Goal: Answer question/provide support: Share knowledge or assist other users

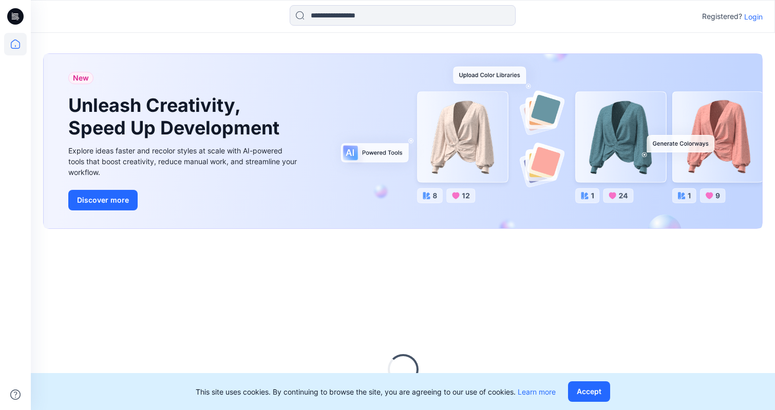
click at [759, 19] on p "Login" at bounding box center [753, 16] width 18 height 11
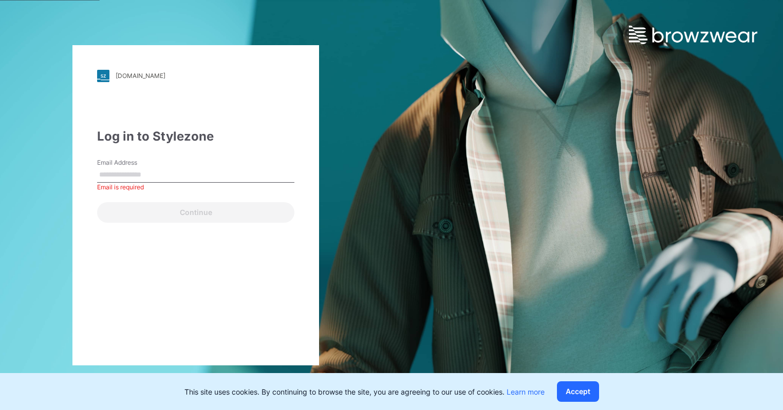
click at [207, 179] on input "Email Address" at bounding box center [195, 174] width 197 height 15
paste input "**********"
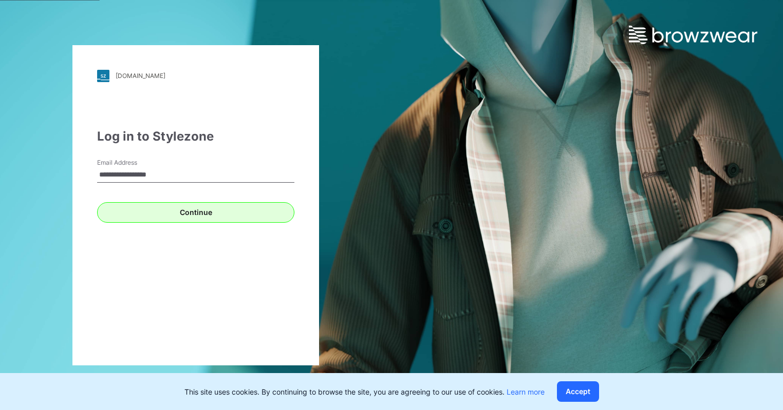
type input "**********"
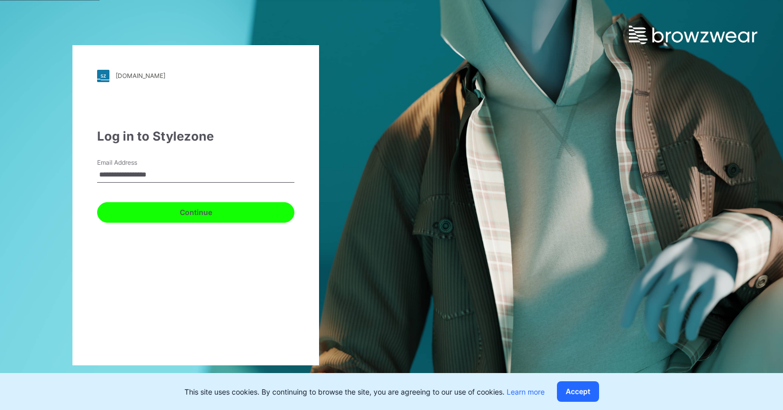
click at [186, 214] on button "Continue" at bounding box center [195, 212] width 197 height 21
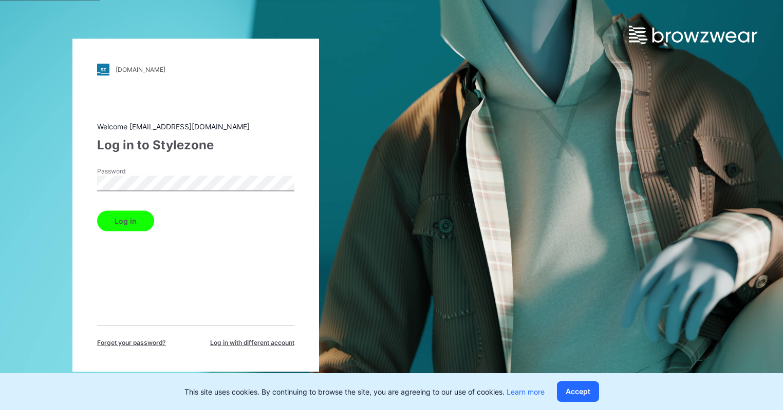
click at [134, 219] on button "Log in" at bounding box center [125, 221] width 57 height 21
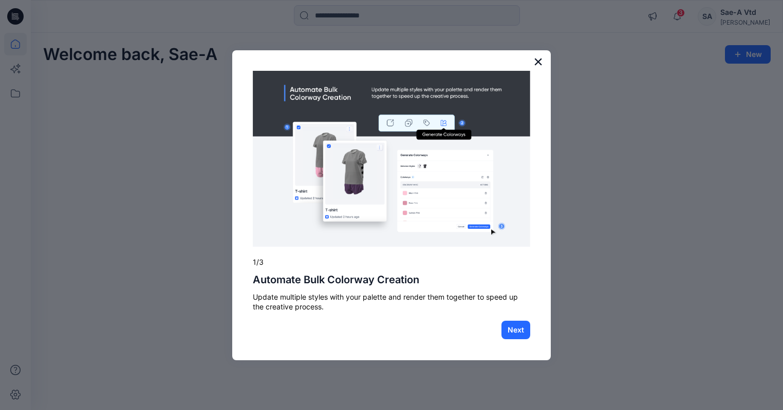
click at [535, 61] on button "×" at bounding box center [538, 61] width 10 height 16
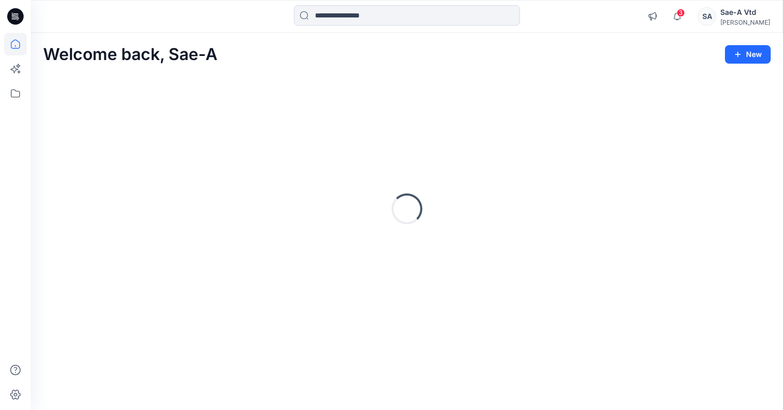
click at [140, 119] on div "Loading..." at bounding box center [406, 209] width 727 height 257
click at [685, 15] on icon "button" at bounding box center [677, 16] width 20 height 21
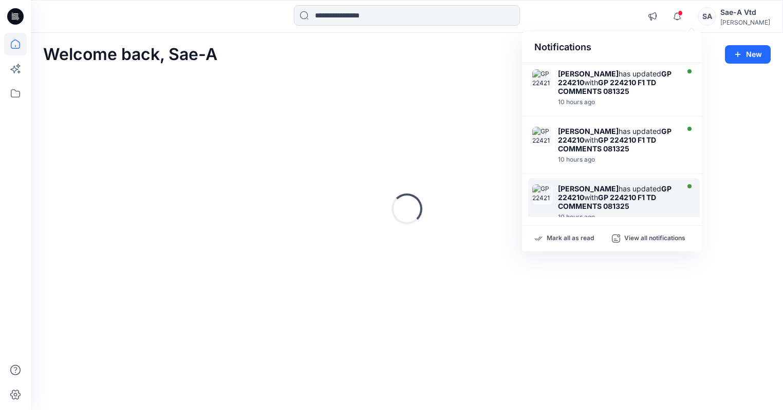
click at [610, 199] on strong "GP 224210 F1 TD COMMENTS 081325" at bounding box center [607, 201] width 98 height 17
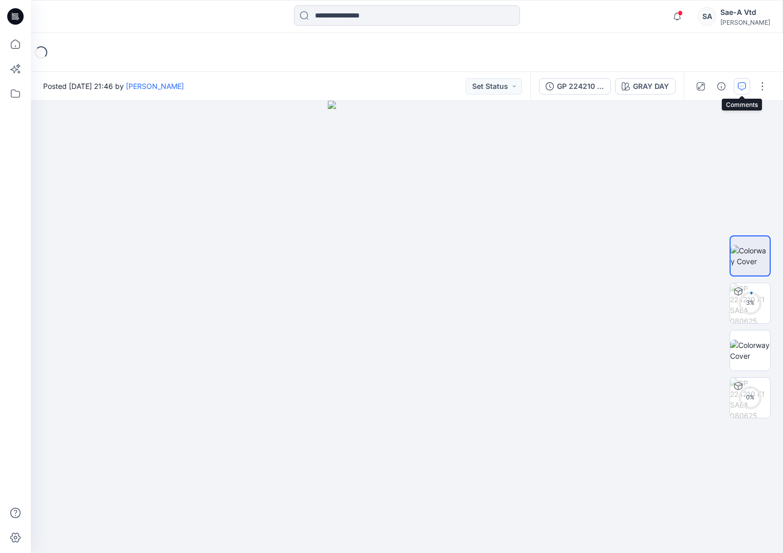
click at [737, 82] on button "button" at bounding box center [742, 86] width 16 height 16
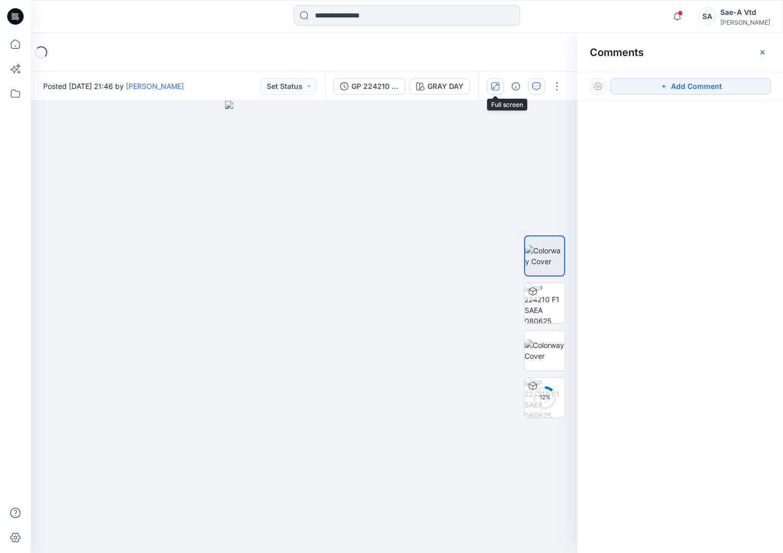
click at [496, 85] on icon "button" at bounding box center [495, 85] width 5 height 5
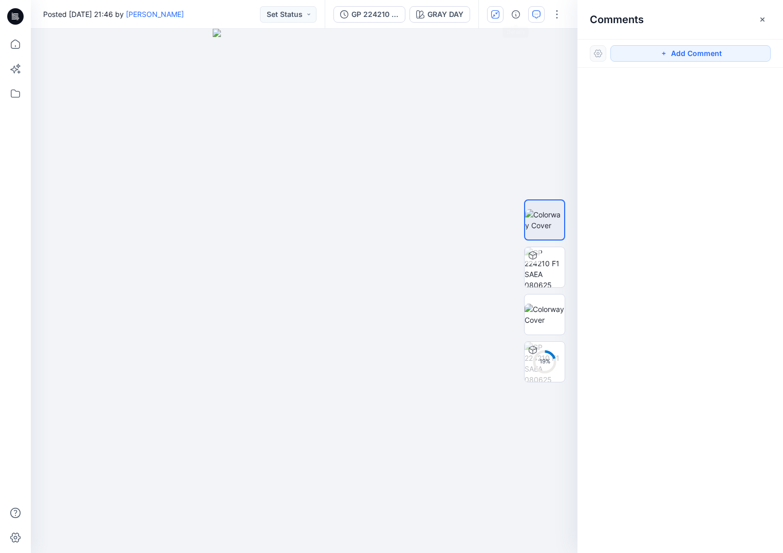
click at [500, 14] on button "button" at bounding box center [495, 14] width 16 height 16
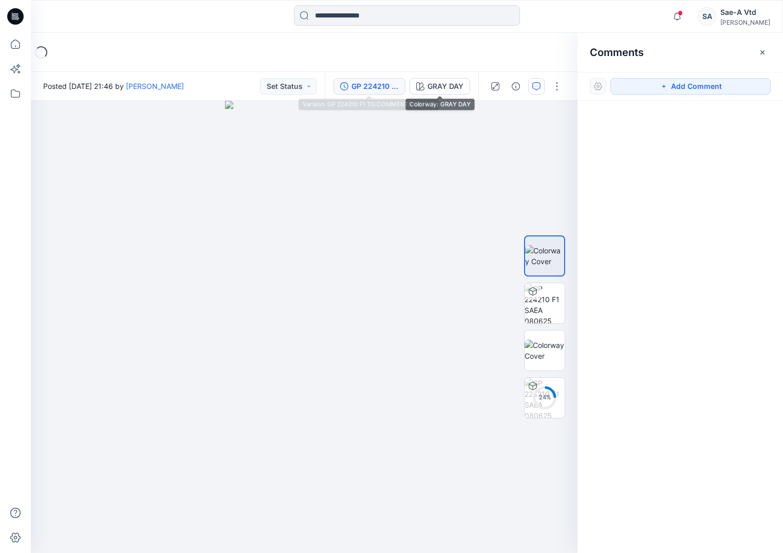
click at [400, 89] on button "GP 224210 F1 TD COMMENTS 081325" at bounding box center [369, 86] width 72 height 16
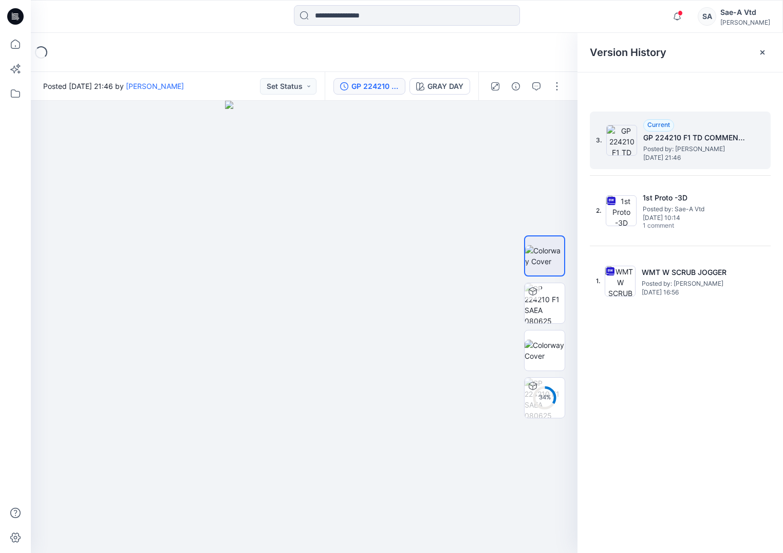
click at [673, 151] on span "Posted by: Holly Tatterson" at bounding box center [694, 149] width 103 height 10
click at [543, 93] on button "button" at bounding box center [536, 86] width 16 height 16
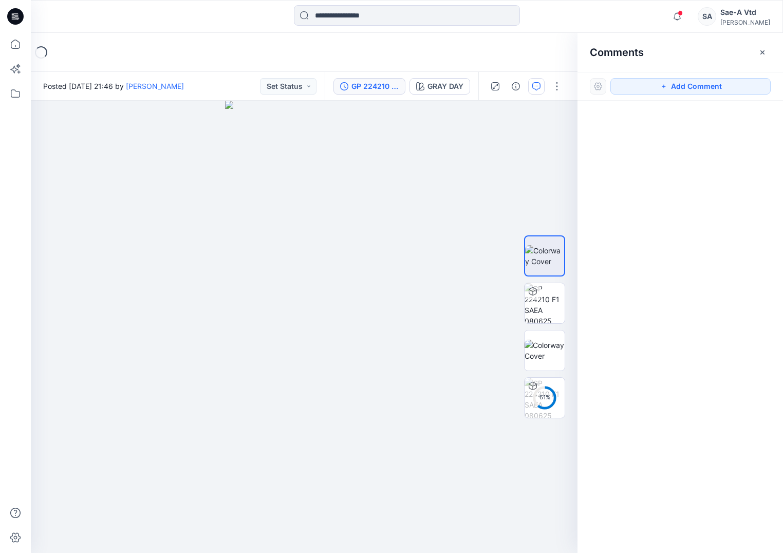
click at [389, 80] on button "GP 224210 F1 TD COMMENTS 081325" at bounding box center [369, 86] width 72 height 16
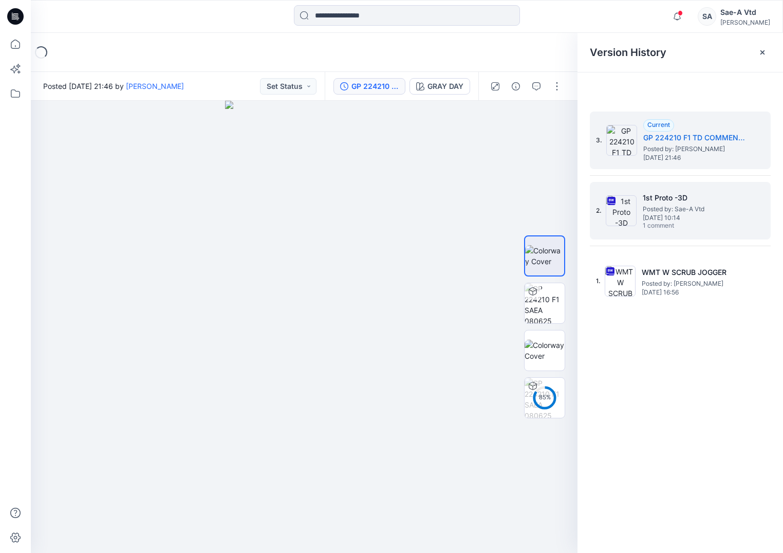
click at [651, 201] on h5 "1st Proto -3D" at bounding box center [694, 198] width 103 height 12
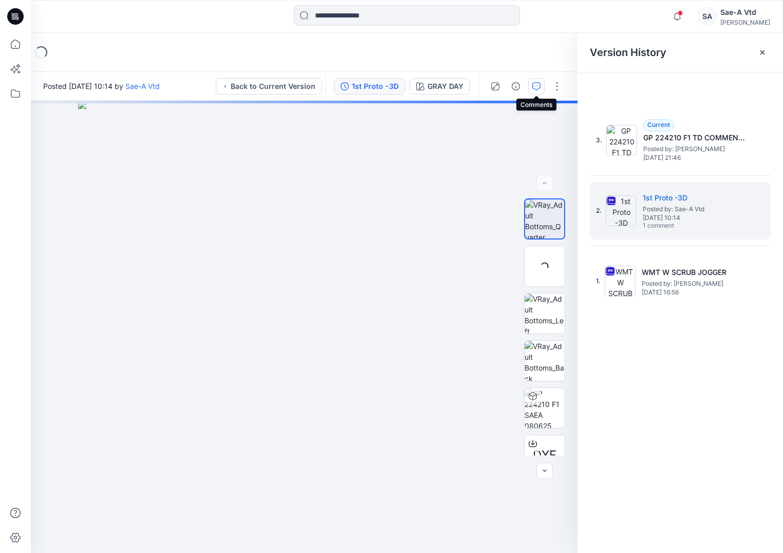
click at [541, 86] on button "button" at bounding box center [536, 86] width 16 height 16
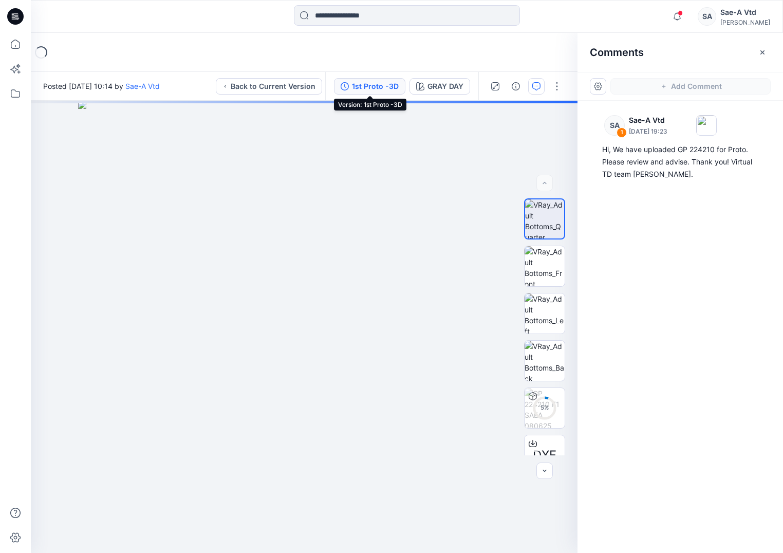
click at [382, 85] on div "1st Proto -3D" at bounding box center [375, 86] width 47 height 11
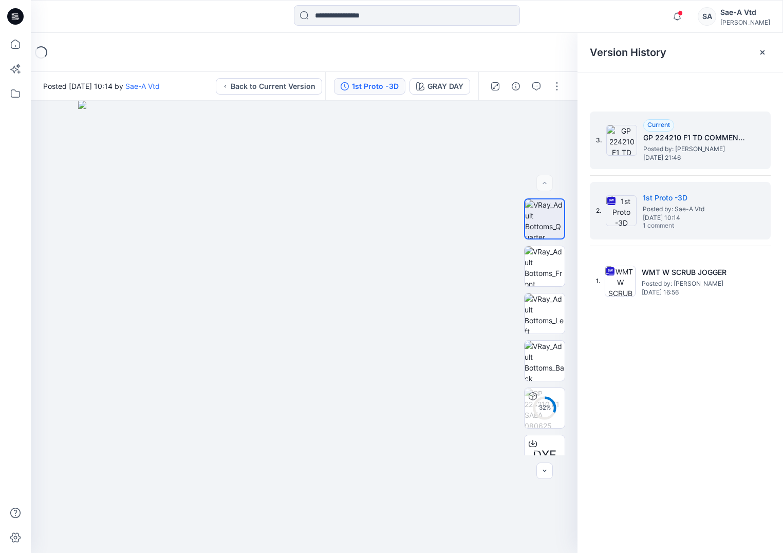
click at [687, 153] on span "Posted by: Holly Tatterson" at bounding box center [694, 149] width 103 height 10
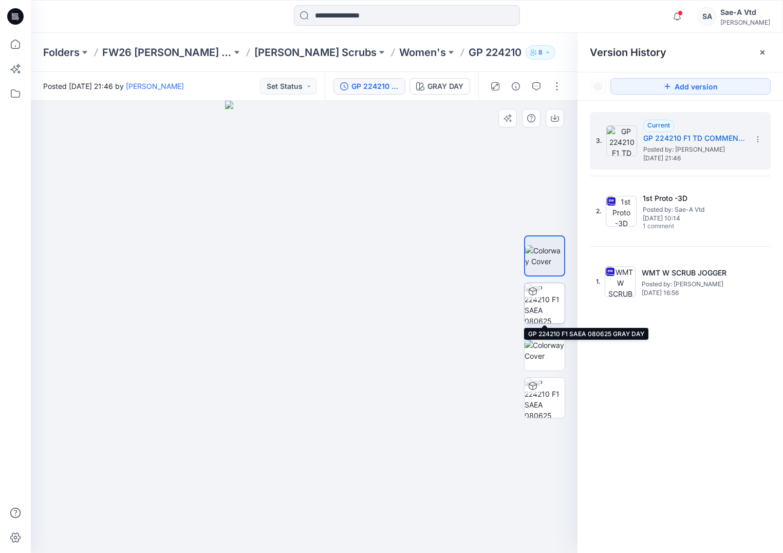
click at [549, 317] on img at bounding box center [544, 303] width 40 height 40
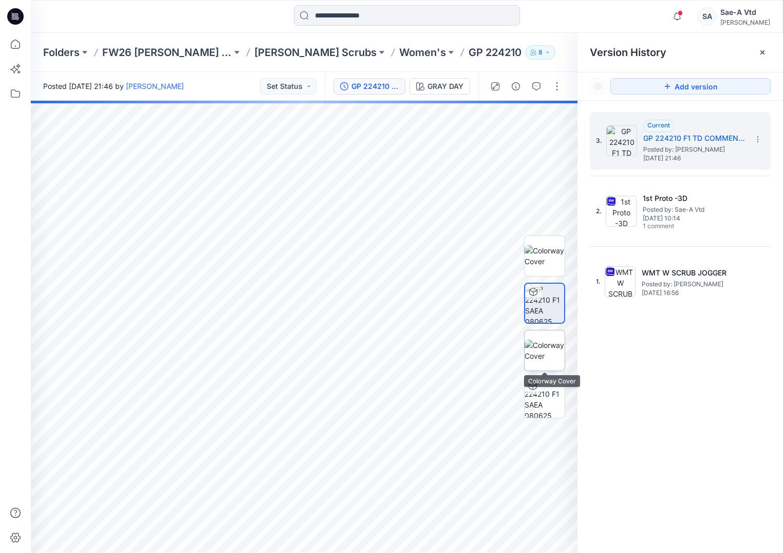
click at [552, 361] on img at bounding box center [544, 351] width 40 height 22
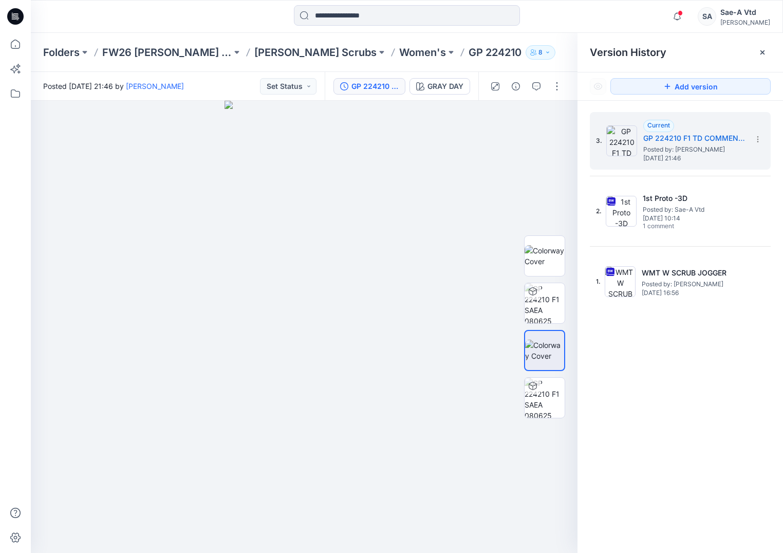
click at [668, 344] on div "3. Current GP 224210 F1 TD COMMENTS 081325 Posted by: Holly Tatterson Wednesday…" at bounding box center [679, 334] width 205 height 467
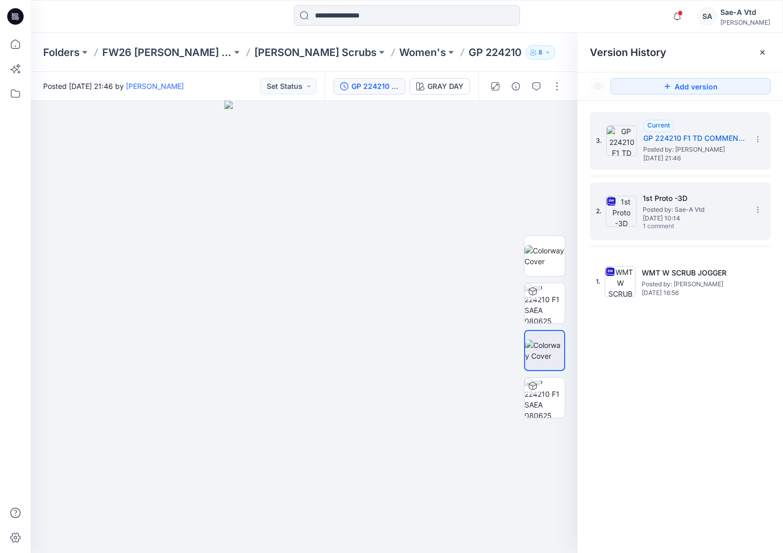
click at [666, 211] on span "Posted by: Sae-A Vtd" at bounding box center [694, 209] width 103 height 10
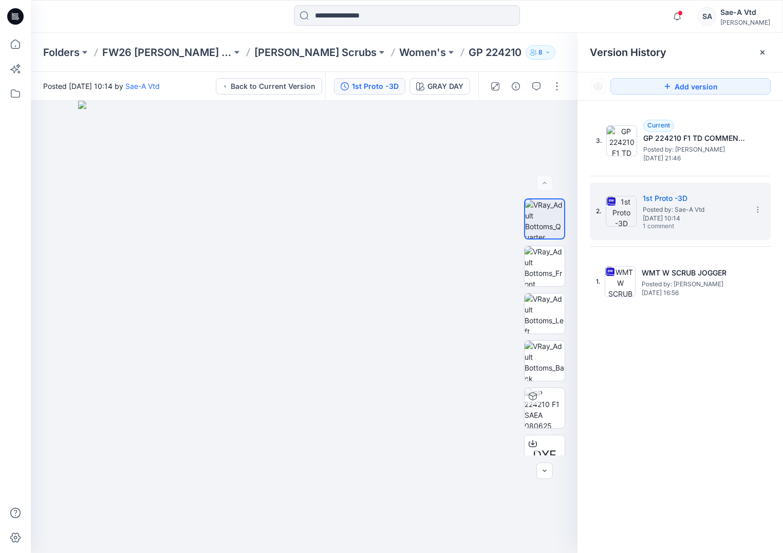
click at [569, 61] on div "Folders FW26 Hanes Activewear Hanes Scrubs Women's GP 224210 8" at bounding box center [407, 52] width 752 height 39
click at [20, 43] on icon at bounding box center [15, 44] width 23 height 23
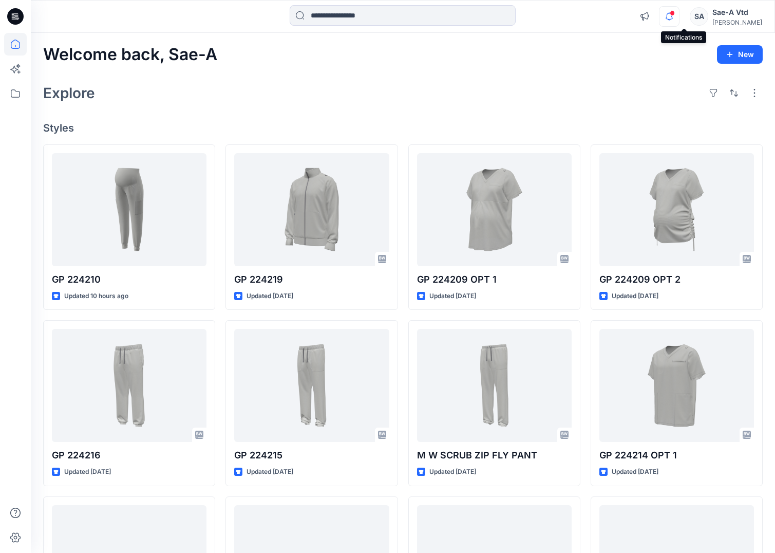
click at [679, 20] on icon "button" at bounding box center [670, 16] width 20 height 21
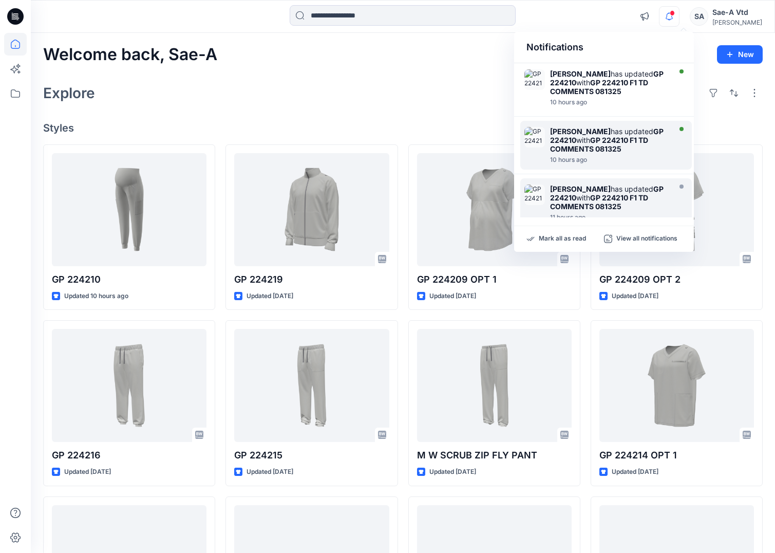
click at [605, 146] on strong "GP 224210 F1 TD COMMENTS 081325" at bounding box center [599, 144] width 98 height 17
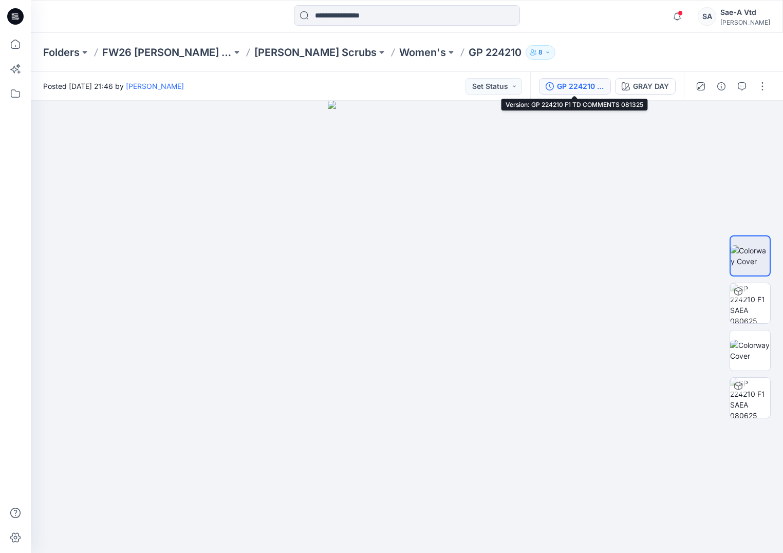
click at [557, 86] on div "GP 224210 F1 TD COMMENTS 081325" at bounding box center [580, 86] width 47 height 11
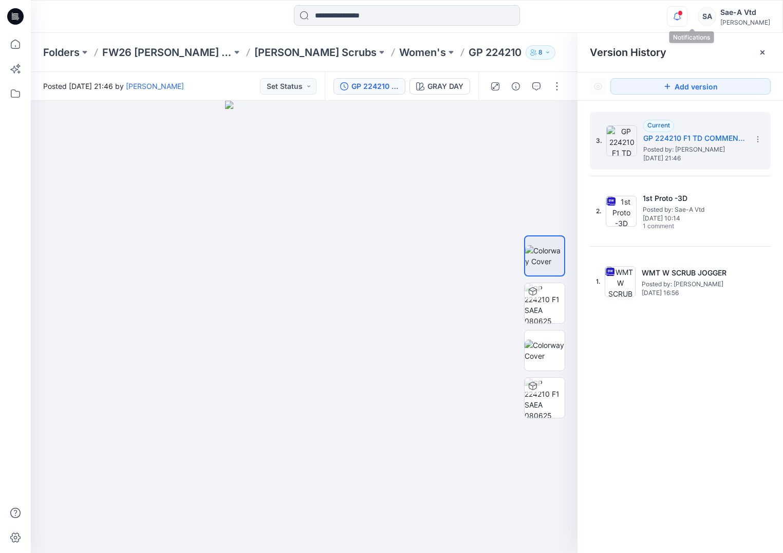
click at [687, 15] on icon "button" at bounding box center [677, 16] width 20 height 21
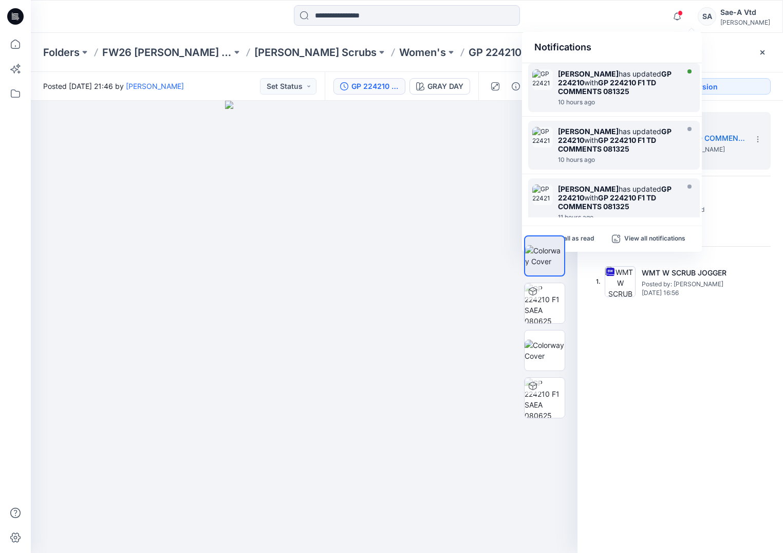
click at [610, 83] on strong "GP 224210 F1 TD COMMENTS 081325" at bounding box center [607, 86] width 98 height 17
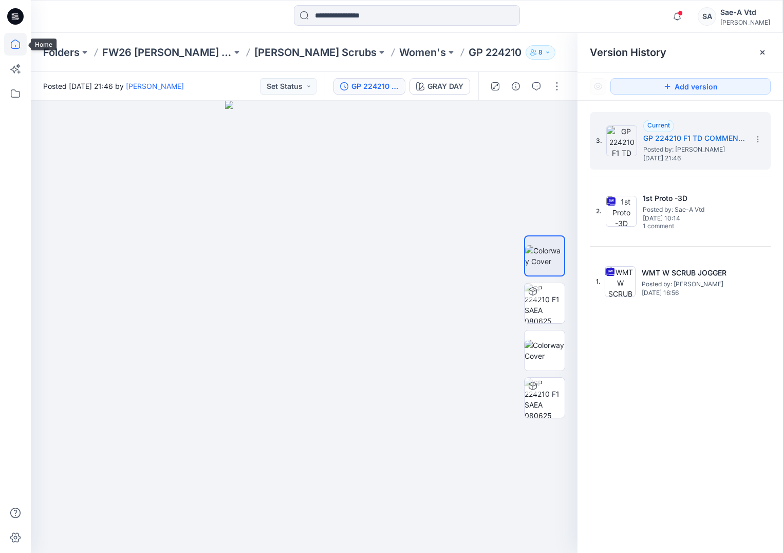
click at [23, 46] on icon at bounding box center [15, 44] width 23 height 23
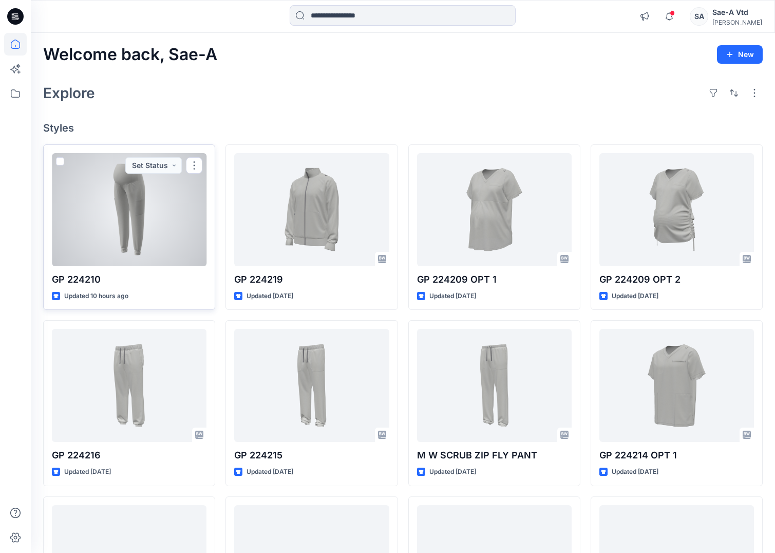
click at [103, 193] on div at bounding box center [129, 209] width 155 height 113
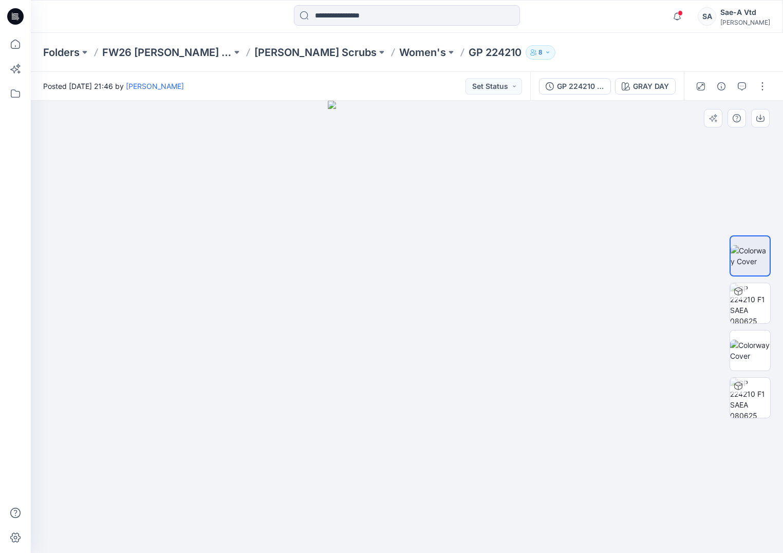
click at [163, 134] on div at bounding box center [407, 327] width 752 height 452
click at [553, 87] on icon "button" at bounding box center [550, 86] width 8 height 8
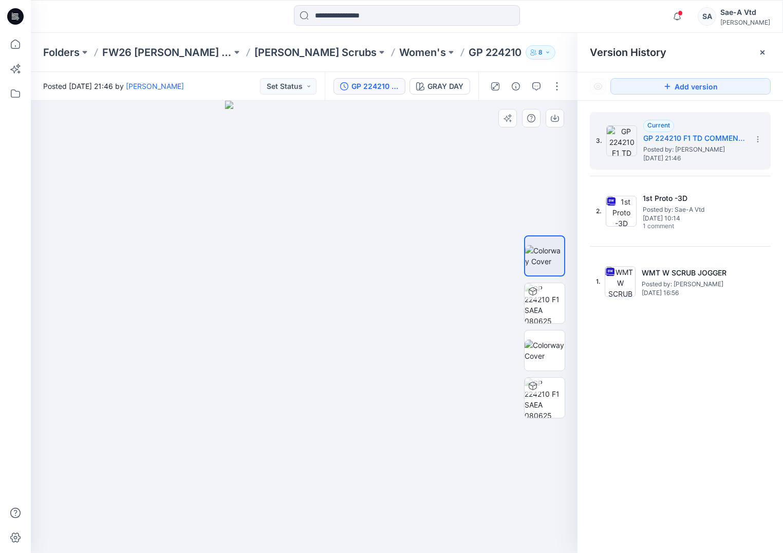
drag, startPoint x: 95, startPoint y: 246, endPoint x: 145, endPoint y: 227, distance: 54.3
click at [95, 246] on div at bounding box center [304, 327] width 547 height 452
click at [541, 90] on button "button" at bounding box center [536, 86] width 16 height 16
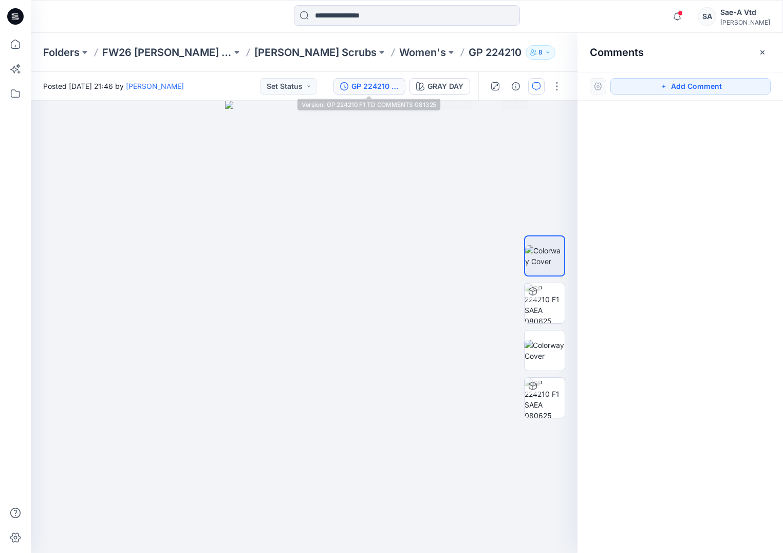
click at [366, 93] on button "GP 224210 F1 TD COMMENTS 081325" at bounding box center [369, 86] width 72 height 16
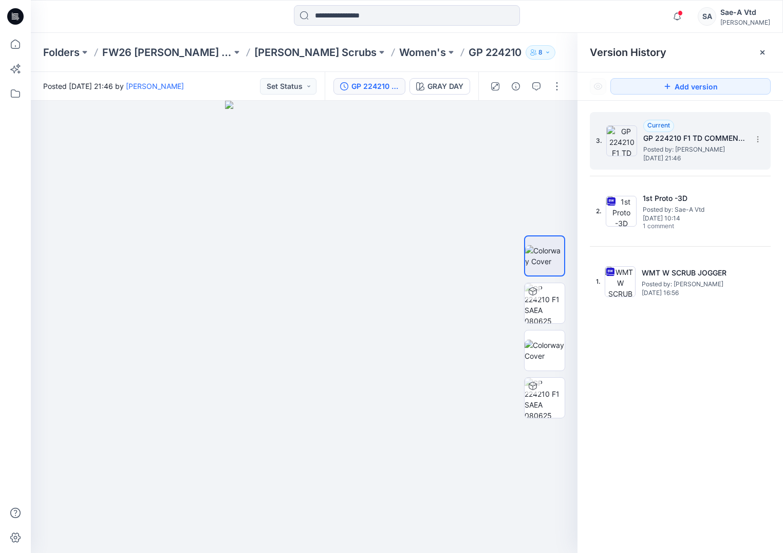
click at [652, 152] on span "Posted by: Holly Tatterson" at bounding box center [694, 149] width 103 height 10
click at [658, 158] on span "Wednesday, August 13, 2025 21:46" at bounding box center [694, 158] width 103 height 7
click at [758, 139] on icon at bounding box center [757, 139] width 1 height 1
click at [652, 410] on div "3. Current GP 224210 F1 TD COMMENTS 081325 Posted by: Holly Tatterson Wednesday…" at bounding box center [679, 334] width 205 height 467
click at [535, 303] on img at bounding box center [544, 303] width 40 height 40
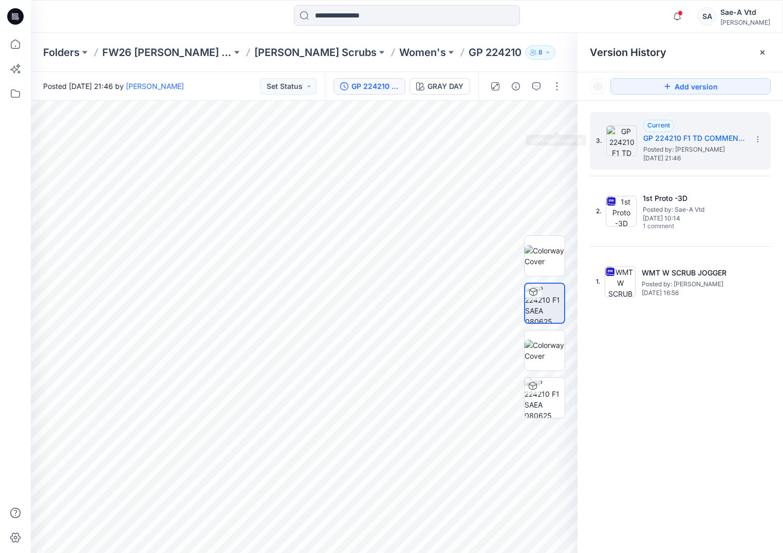
click at [558, 98] on div at bounding box center [525, 86] width 95 height 29
click at [557, 93] on button "button" at bounding box center [557, 86] width 16 height 16
click at [494, 160] on p "Edit" at bounding box center [491, 162] width 13 height 11
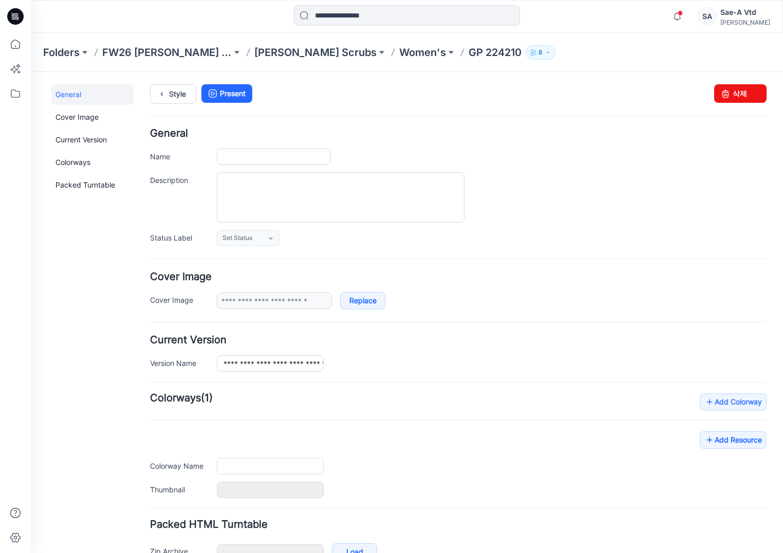
type input "*********"
type input "********"
type input "**********"
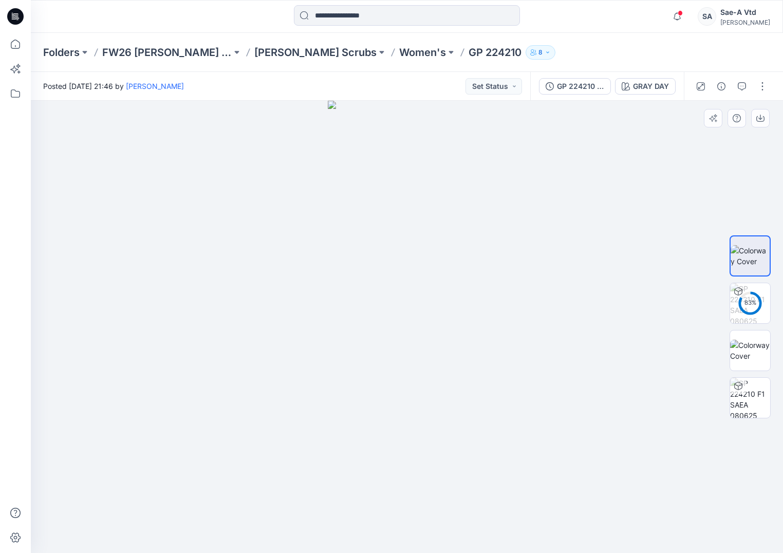
click at [179, 192] on div at bounding box center [407, 327] width 752 height 452
click at [399, 50] on p "Women's" at bounding box center [422, 52] width 47 height 14
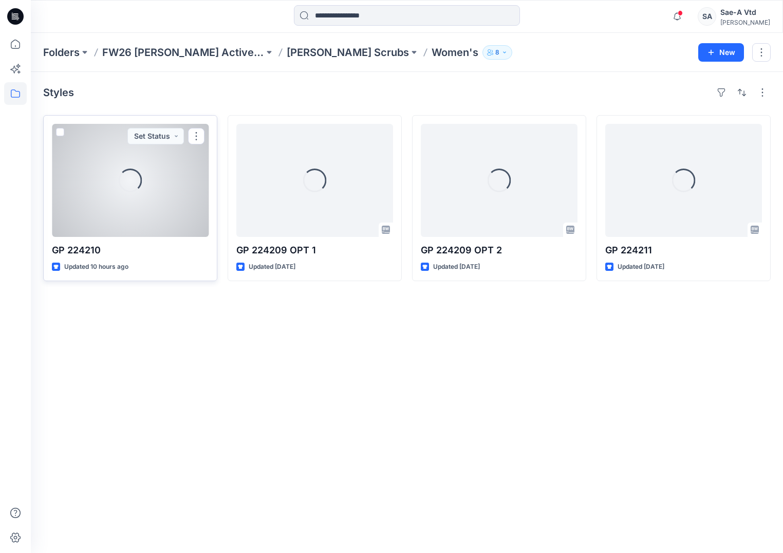
click at [170, 208] on div "Loading..." at bounding box center [130, 180] width 157 height 113
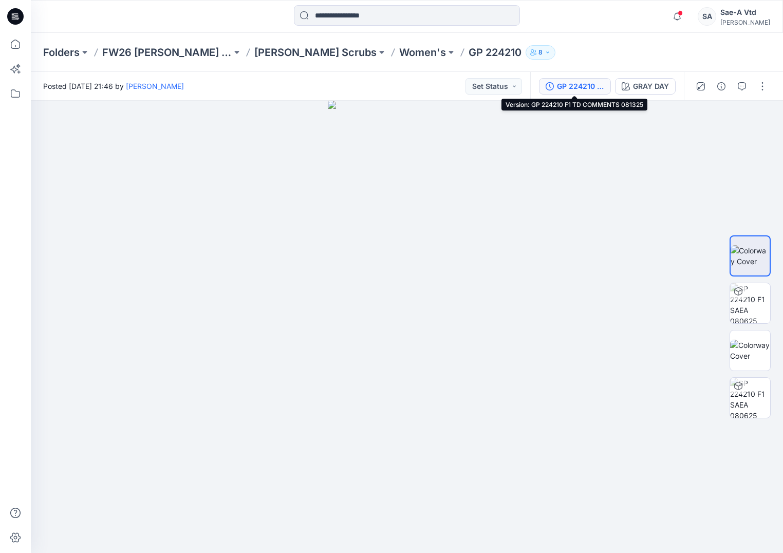
click at [563, 91] on div "GP 224210 F1 TD COMMENTS 081325" at bounding box center [580, 86] width 47 height 11
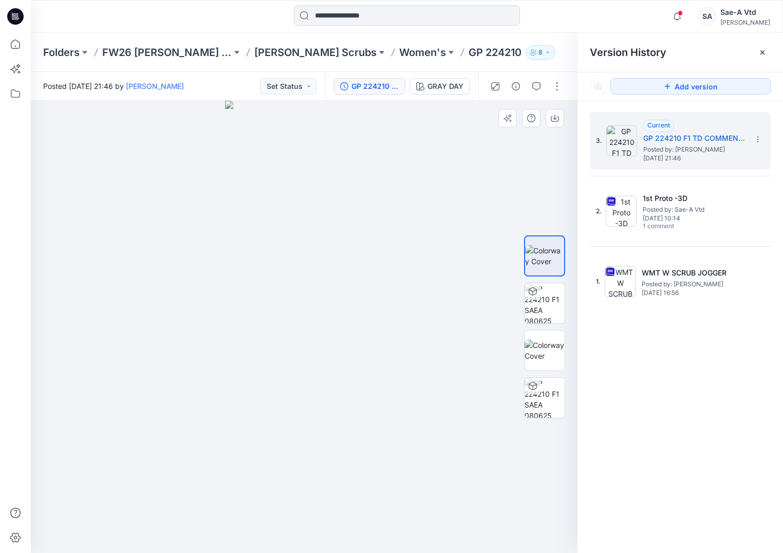
click at [63, 184] on div at bounding box center [304, 327] width 547 height 452
click at [263, 24] on div at bounding box center [407, 16] width 376 height 23
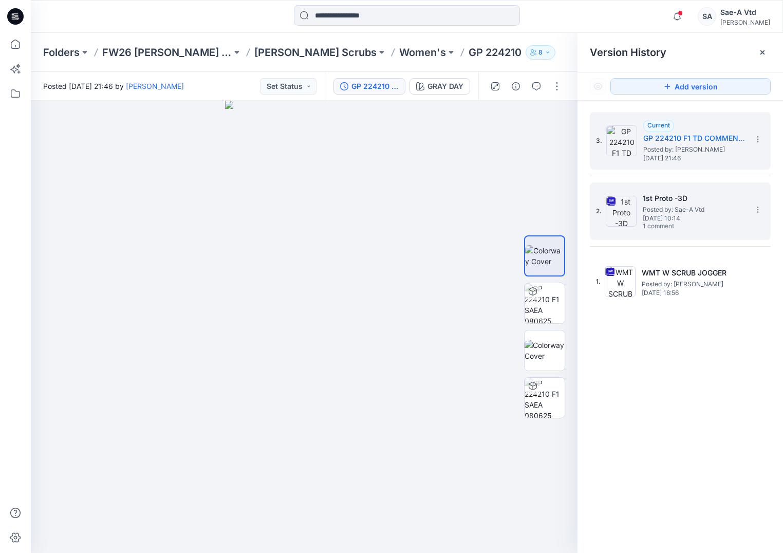
click at [653, 220] on span "Wednesday, August 06, 2025 10:14" at bounding box center [694, 218] width 103 height 7
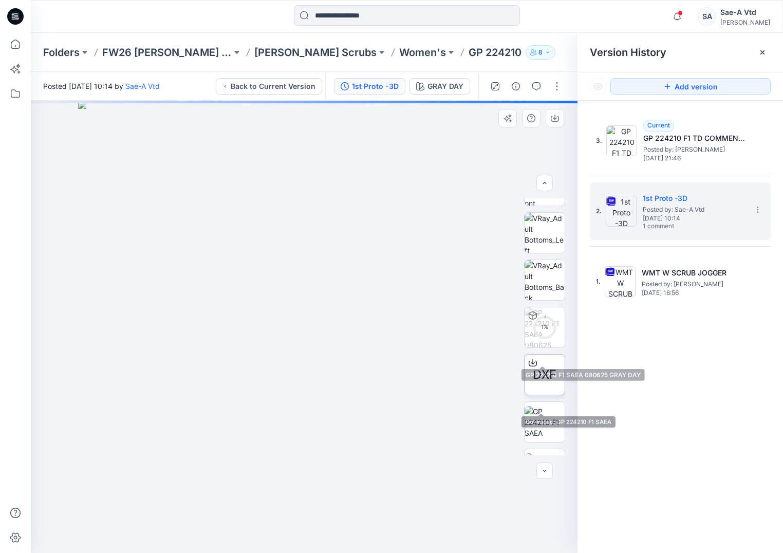
scroll to position [64, 0]
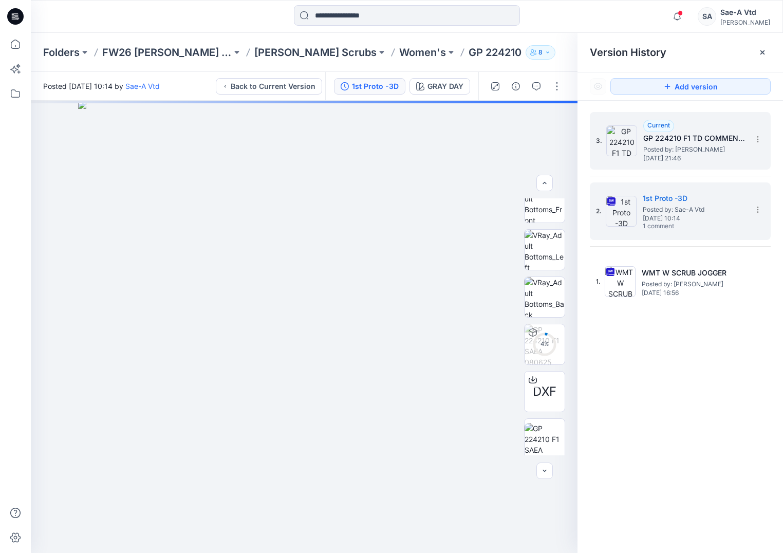
click at [670, 139] on h5 "GP 224210 F1 TD COMMENTS 081325" at bounding box center [694, 138] width 103 height 12
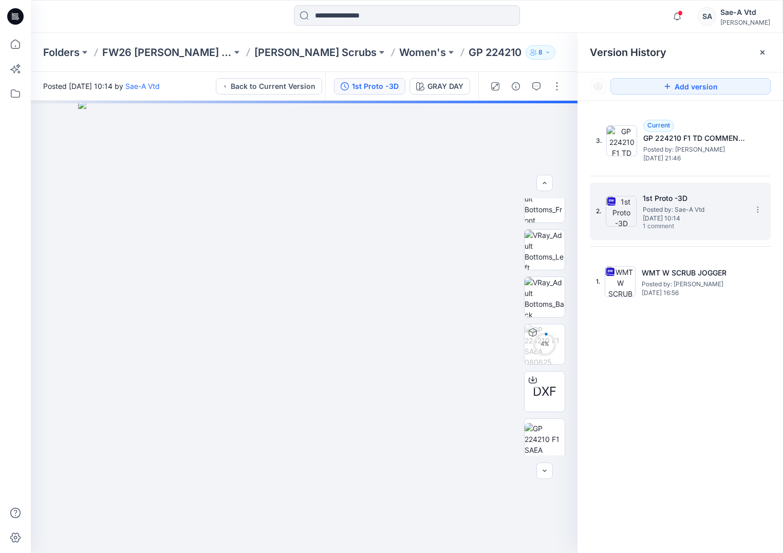
scroll to position [0, 0]
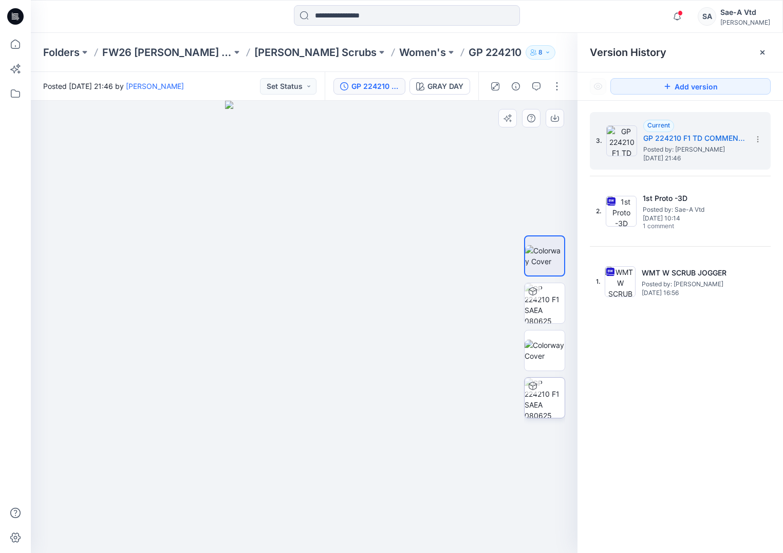
click at [542, 394] on img at bounding box center [544, 398] width 40 height 40
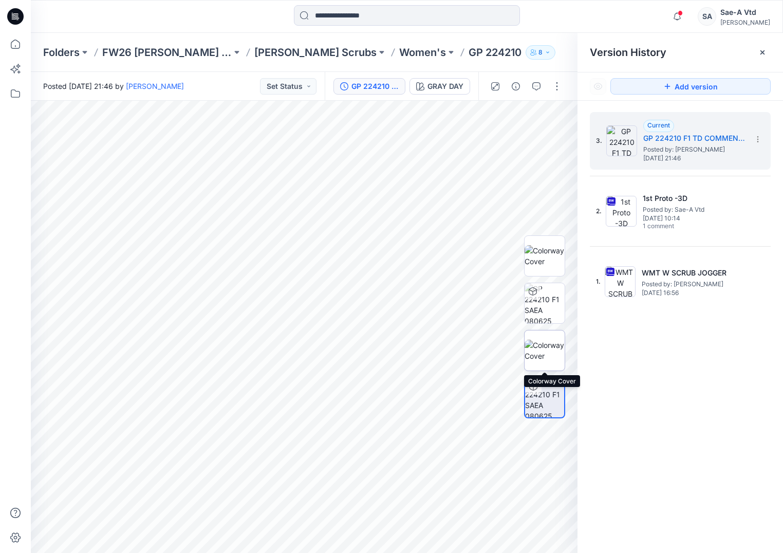
click at [544, 351] on img at bounding box center [544, 351] width 40 height 22
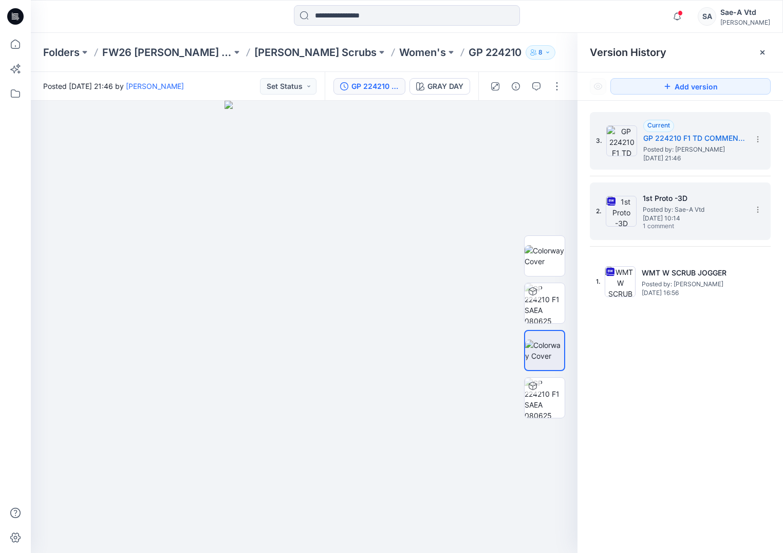
click at [606, 220] on img at bounding box center [621, 211] width 31 height 31
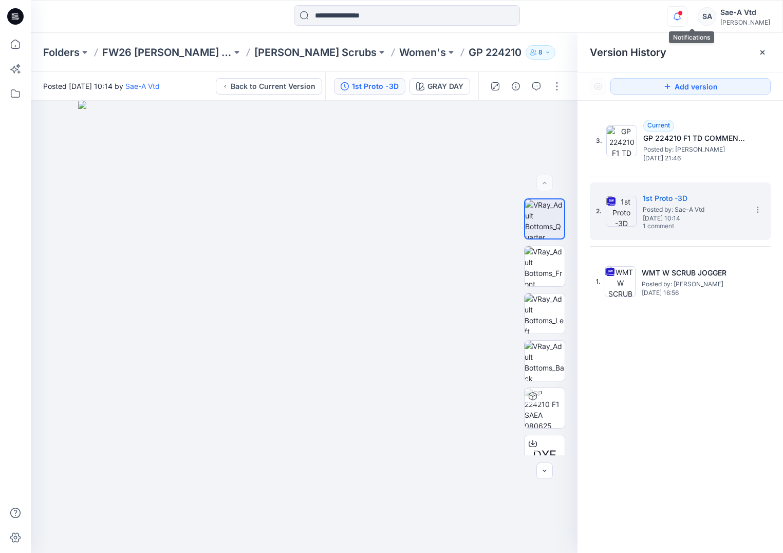
click at [687, 16] on icon "button" at bounding box center [677, 16] width 20 height 21
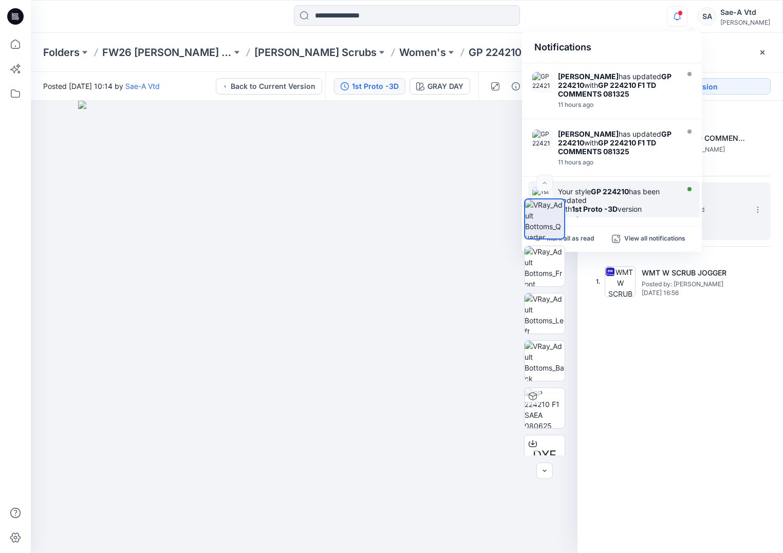
scroll to position [51, 0]
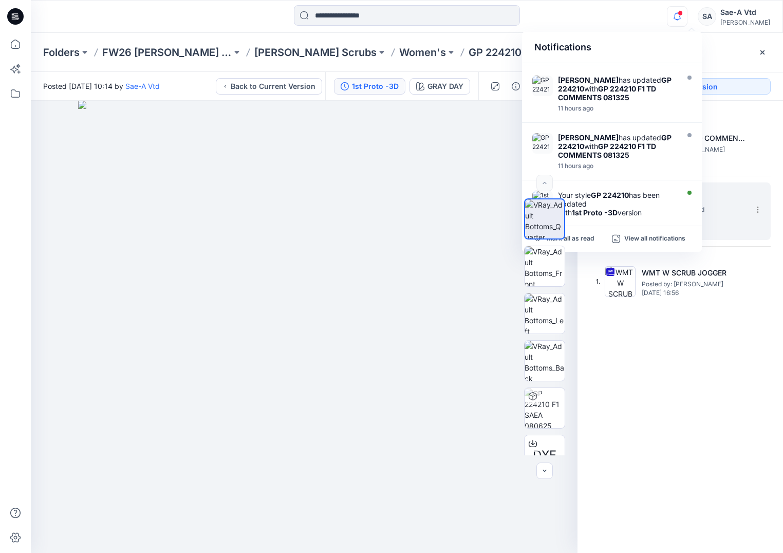
click at [687, 16] on icon "button" at bounding box center [677, 16] width 20 height 21
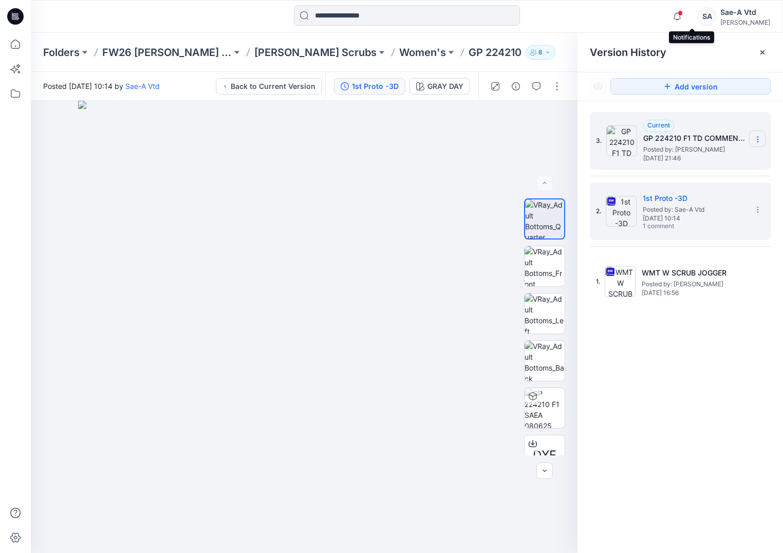
click at [752, 137] on section at bounding box center [757, 138] width 16 height 16
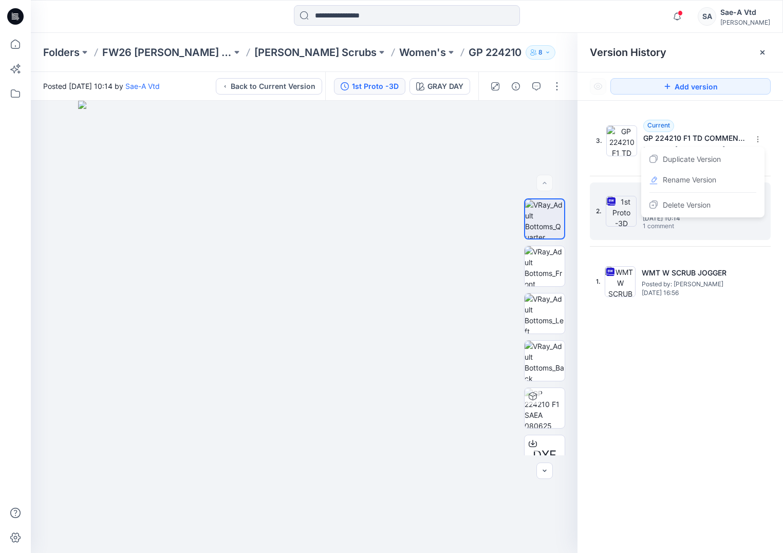
click at [642, 371] on div "3. Current GP 224210 F1 TD COMMENTS 081325 Posted by: Holly Tatterson Wednesday…" at bounding box center [679, 334] width 205 height 467
click at [540, 22] on div at bounding box center [407, 16] width 376 height 23
